Goal: Find specific page/section: Find specific page/section

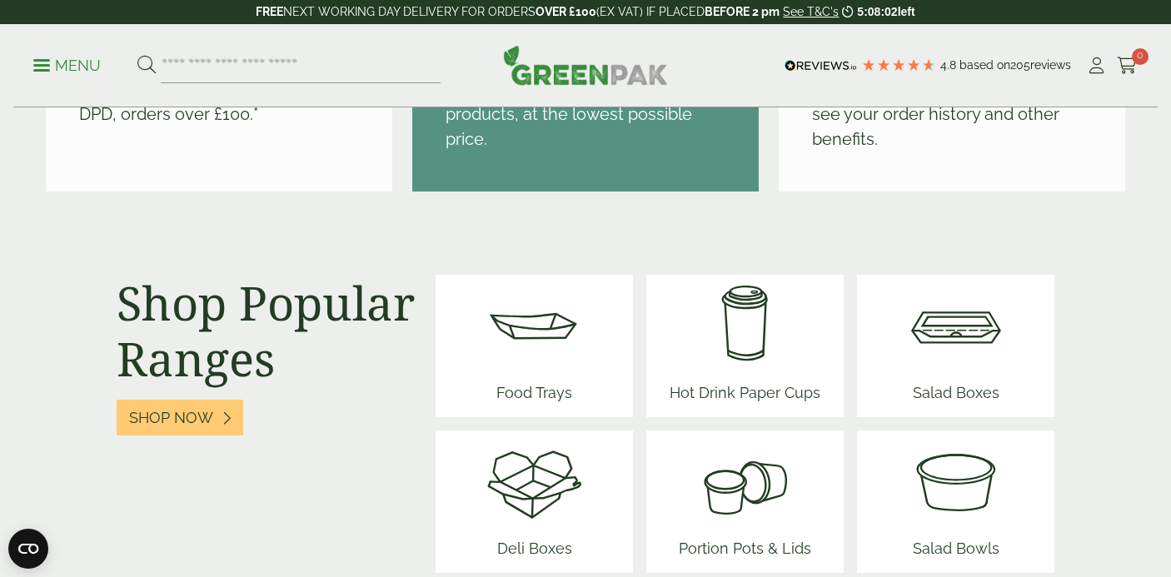
scroll to position [2089, 0]
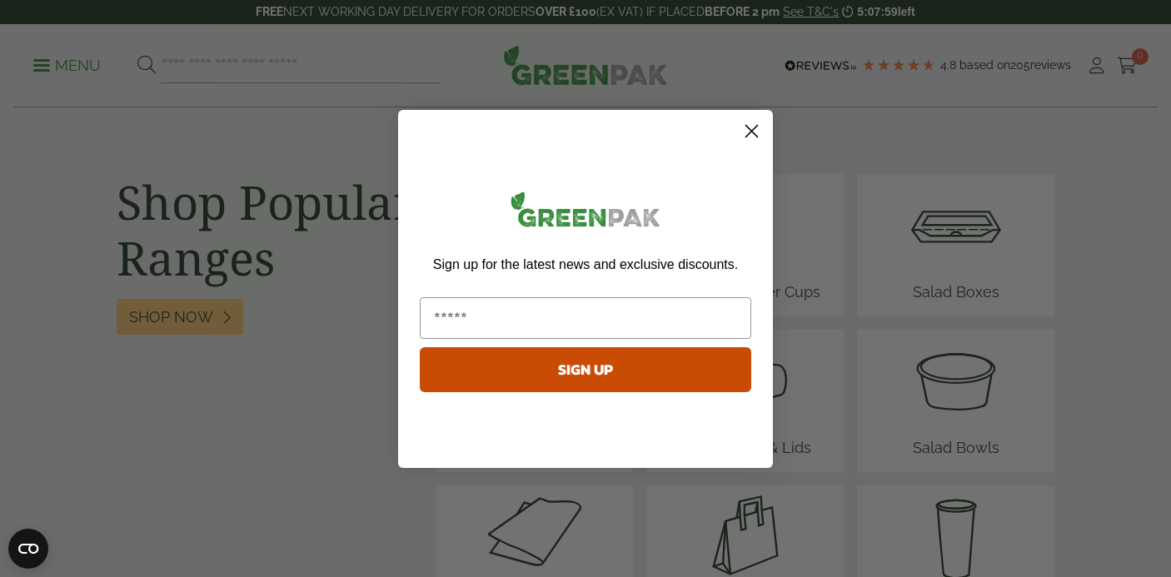
click at [750, 129] on icon "Close dialog" at bounding box center [752, 131] width 12 height 12
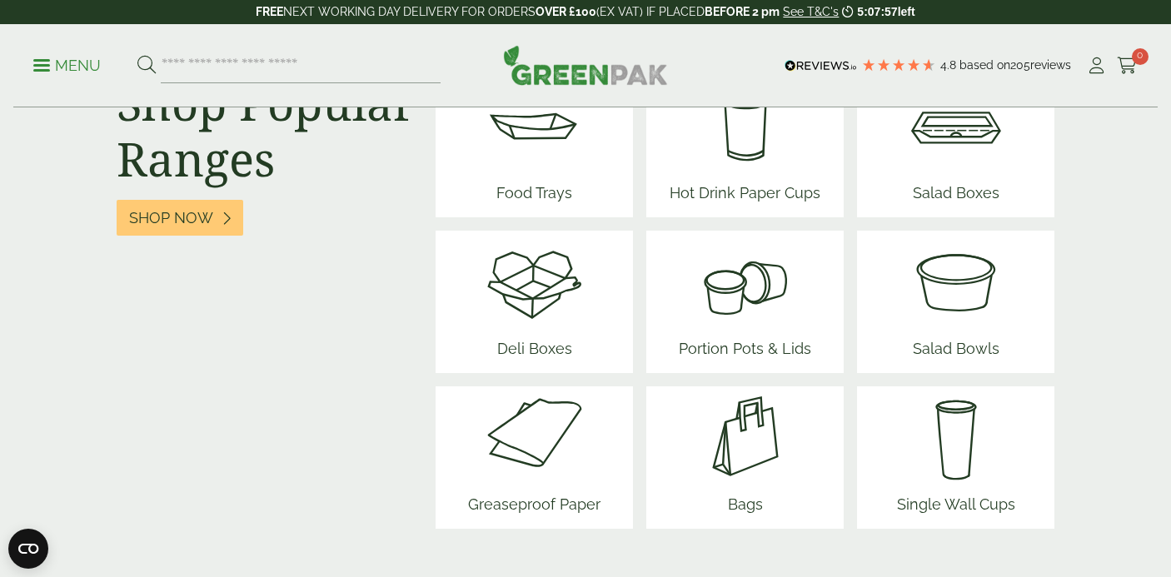
scroll to position [2189, 0]
click at [798, 266] on img at bounding box center [745, 280] width 146 height 100
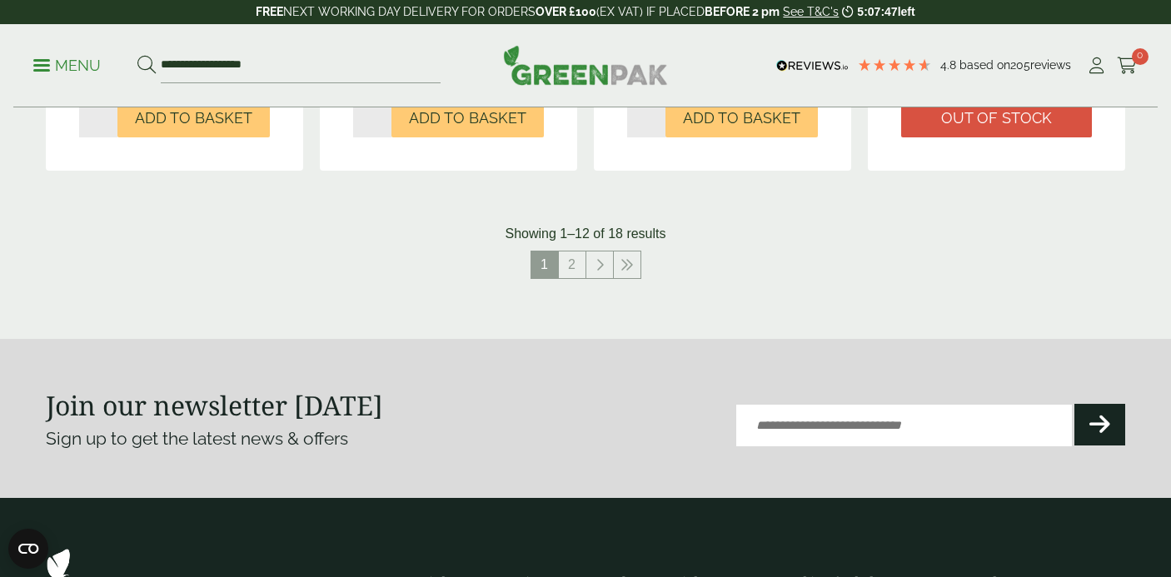
scroll to position [1968, 0]
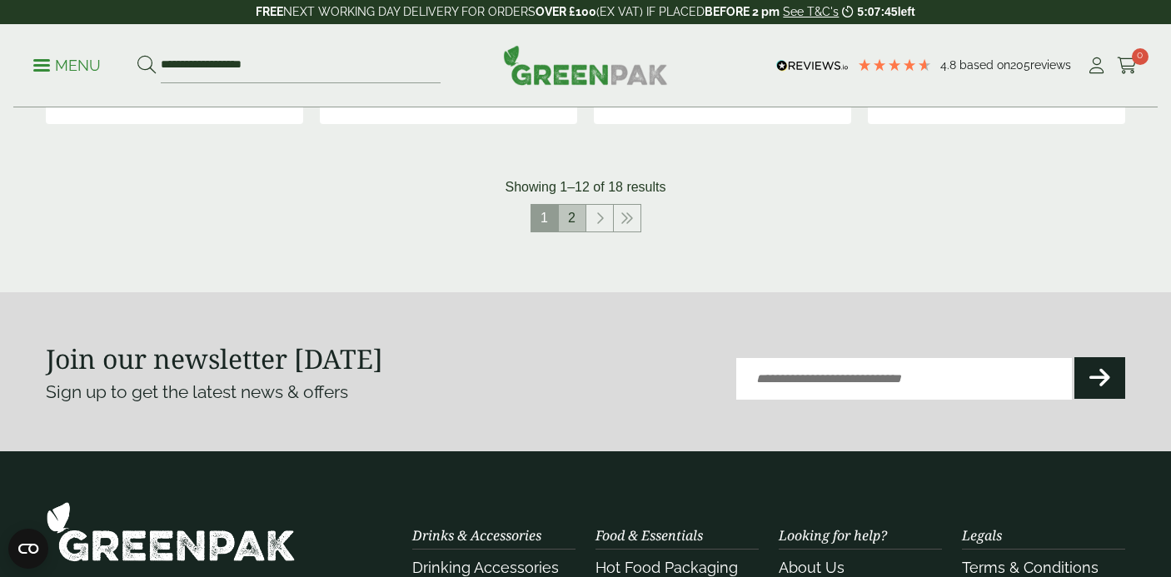
click at [575, 215] on link "2" at bounding box center [572, 218] width 27 height 27
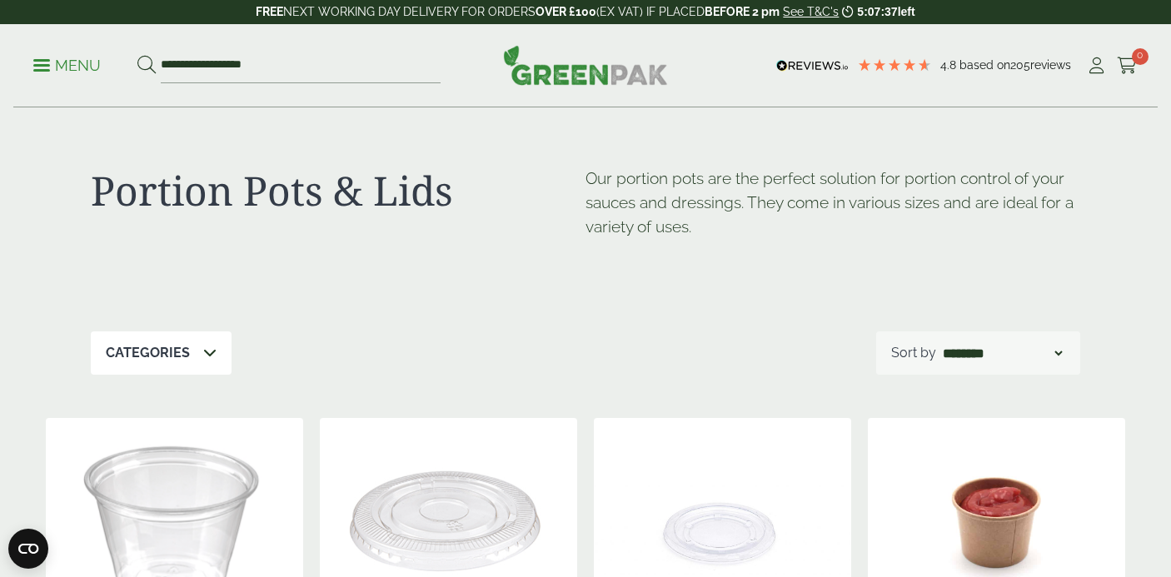
click at [84, 57] on p "Menu" at bounding box center [66, 66] width 67 height 20
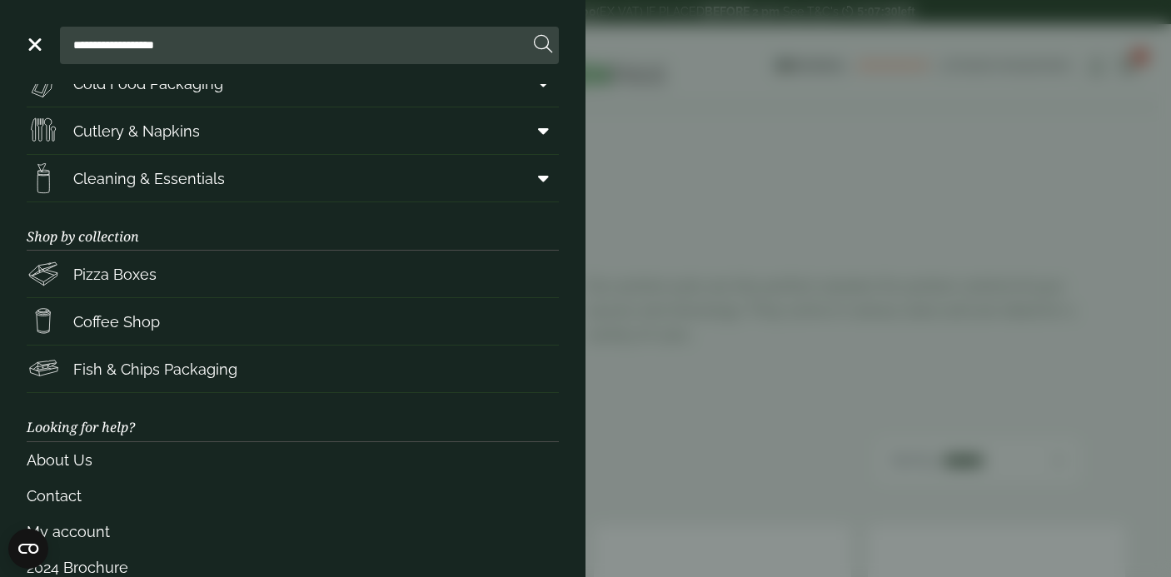
scroll to position [217, 0]
click at [253, 374] on link "Fish & Chips Packaging" at bounding box center [293, 367] width 532 height 47
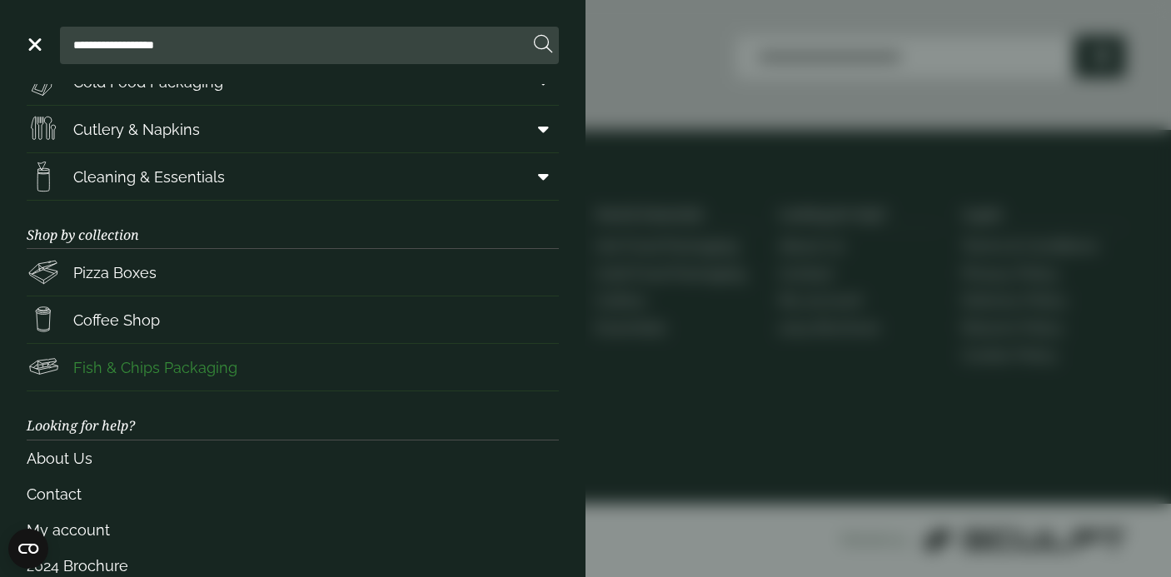
scroll to position [2396, 0]
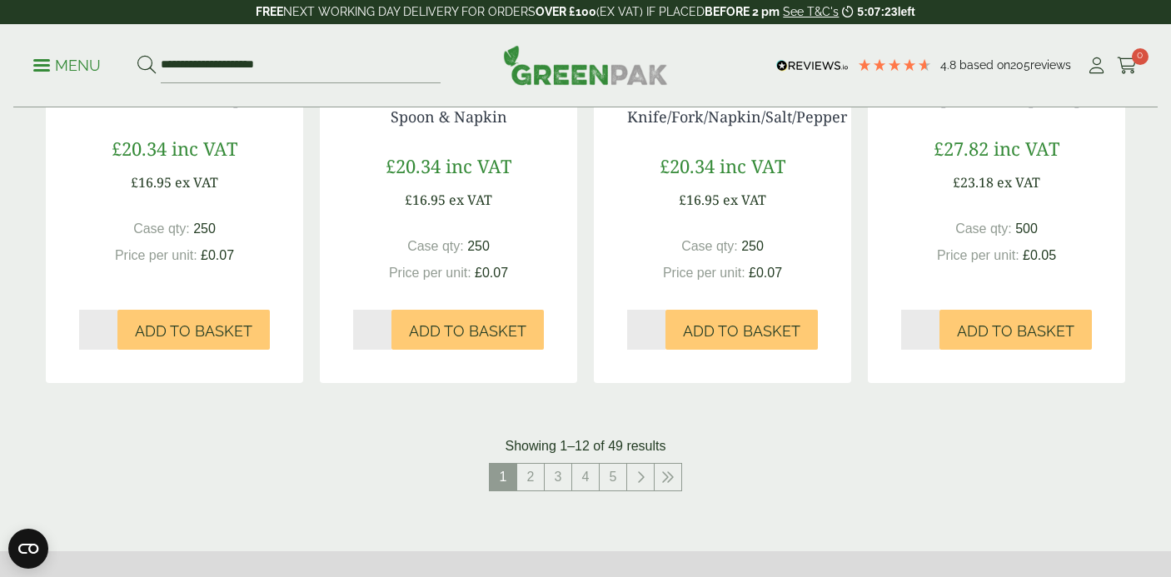
scroll to position [1674, 0]
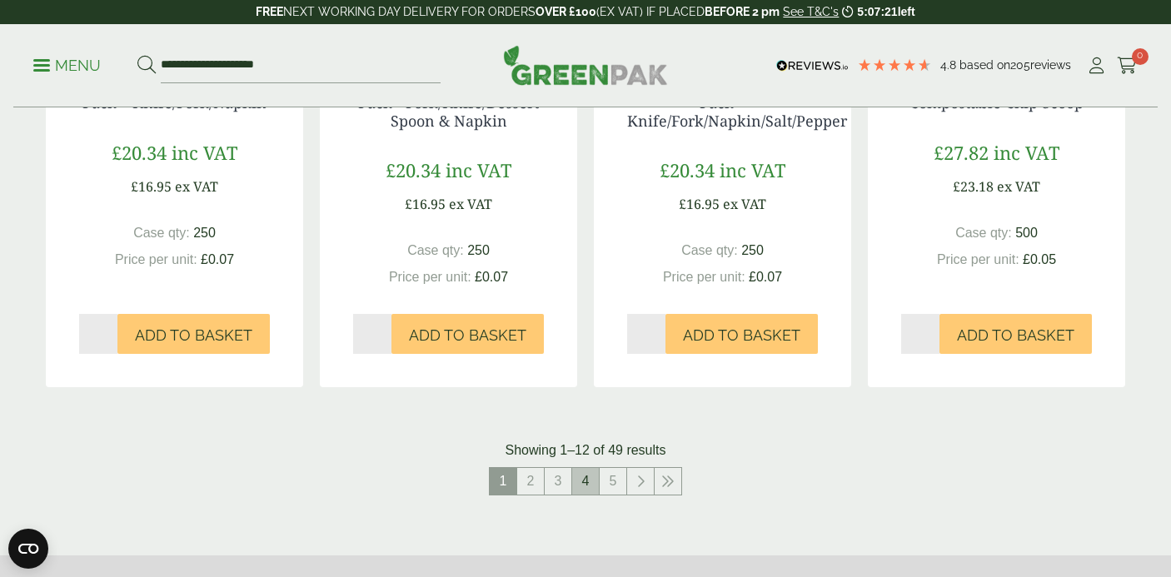
click at [578, 468] on link "4" at bounding box center [585, 481] width 27 height 27
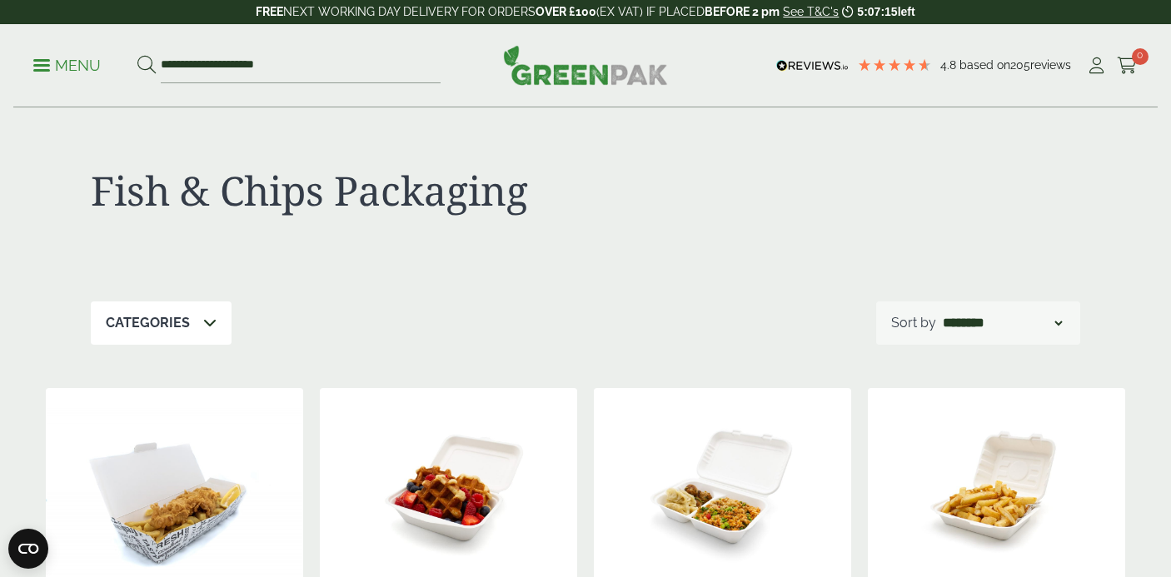
scroll to position [1674, 0]
